Goal: Task Accomplishment & Management: Use online tool/utility

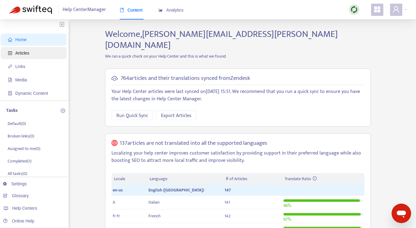
click at [26, 56] on span "Articles" at bounding box center [35, 53] width 54 height 12
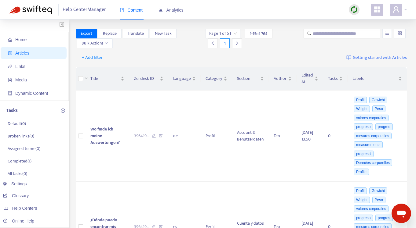
click at [353, 10] on img at bounding box center [354, 10] width 8 height 8
click at [368, 20] on link "Quick Sync" at bounding box center [367, 22] width 26 height 7
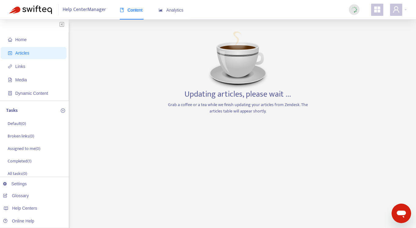
click at [267, 103] on p "Grab a coffee or a tea while we finish updating your articles from Zendesk. The…" at bounding box center [238, 108] width 144 height 13
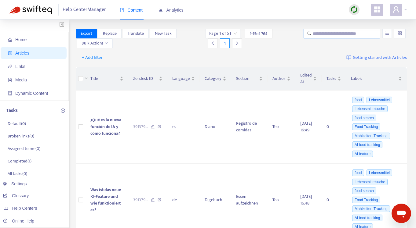
click at [325, 32] on input "text" at bounding box center [342, 33] width 59 height 7
click at [353, 33] on input "********" at bounding box center [342, 33] width 59 height 7
click at [341, 35] on input "********" at bounding box center [342, 33] width 59 height 7
type input "********"
click at [339, 36] on input "text" at bounding box center [342, 33] width 59 height 7
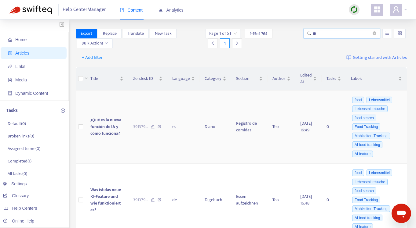
type input "**"
click at [340, 33] on input "**" at bounding box center [342, 33] width 59 height 7
drag, startPoint x: 340, startPoint y: 33, endPoint x: 346, endPoint y: 32, distance: 6.1
click at [341, 33] on input "**" at bounding box center [342, 33] width 59 height 7
drag, startPoint x: 374, startPoint y: 31, endPoint x: 294, endPoint y: 64, distance: 86.9
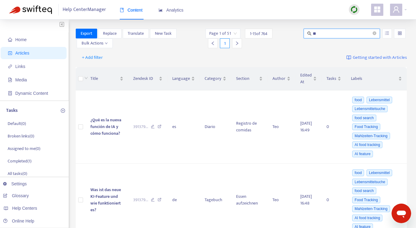
click at [374, 31] on span at bounding box center [375, 34] width 4 height 6
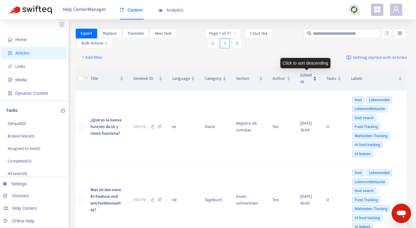
click at [312, 79] on div "Edited At" at bounding box center [308, 78] width 17 height 13
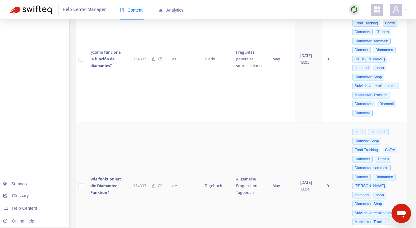
scroll to position [1309, 0]
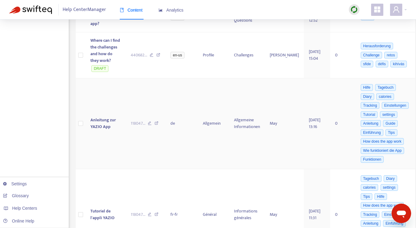
scroll to position [0, 0]
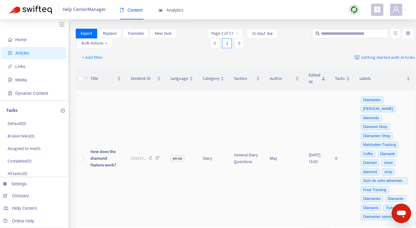
click at [105, 151] on span "How does the diamond feature work?" at bounding box center [103, 158] width 26 height 20
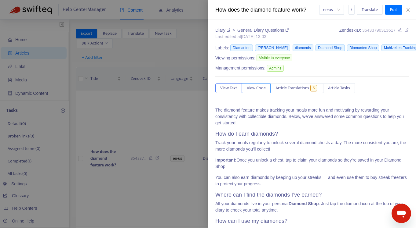
click at [258, 90] on span "View Code" at bounding box center [256, 88] width 19 height 7
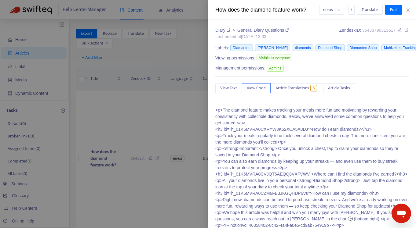
click at [259, 122] on p "<p>The diamond feature makes tracking your meals more fun and motivating by rew…" at bounding box center [311, 168] width 193 height 122
click at [259, 118] on p "<p>The diamond feature makes tracking your meals more fun and motivating by rew…" at bounding box center [311, 168] width 193 height 122
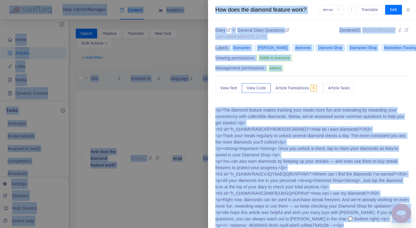
click at [253, 118] on p "<p>The diamond feature makes tracking your meals more fun and motivating by rew…" at bounding box center [311, 168] width 193 height 122
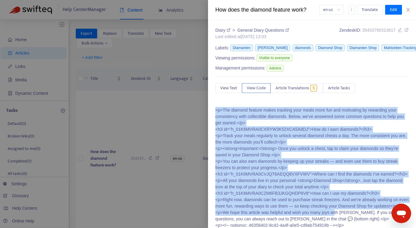
scroll to position [25, 0]
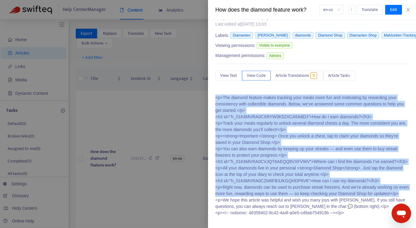
drag, startPoint x: 214, startPoint y: 111, endPoint x: 304, endPoint y: 192, distance: 120.7
click at [304, 192] on div "Diary > General Diary Questions Last edited at 2025-10-03 13:03 Zendesk ID: 354…" at bounding box center [312, 124] width 208 height 209
copy p "<p>The diamond feature makes tracking your meals more fun and motivating by rew…"
click at [353, 11] on icon "more" at bounding box center [351, 9] width 4 height 4
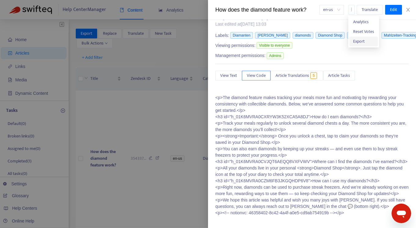
click at [367, 41] on span "Export" at bounding box center [363, 41] width 21 height 7
click at [356, 39] on span "Export" at bounding box center [359, 41] width 12 height 7
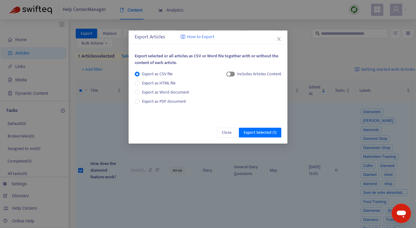
click at [229, 74] on div "button" at bounding box center [229, 74] width 4 height 4
click at [261, 133] on span "Export Selected ( 1 )" at bounding box center [260, 133] width 33 height 7
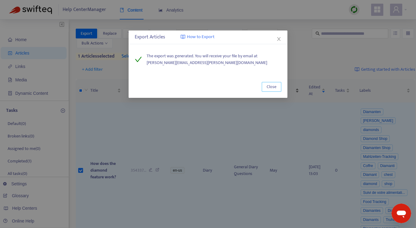
click at [272, 85] on span "Close" at bounding box center [272, 87] width 10 height 7
